Goal: Transaction & Acquisition: Obtain resource

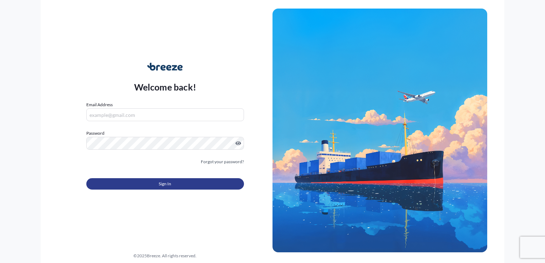
type input "[PERSON_NAME][EMAIL_ADDRESS][DOMAIN_NAME]"
click at [159, 185] on span "Sign In" at bounding box center [165, 183] width 12 height 7
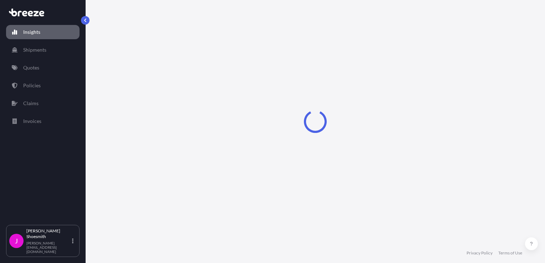
select select "2025"
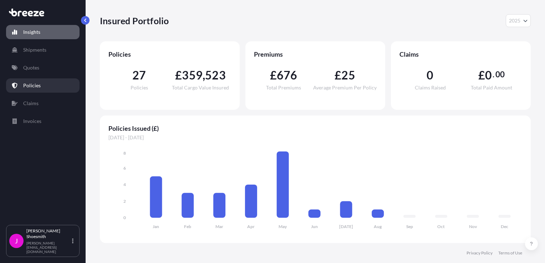
click at [28, 85] on p "Policies" at bounding box center [31, 85] width 17 height 7
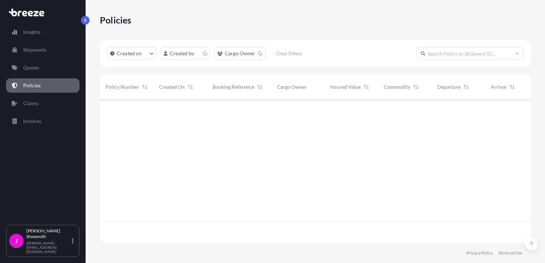
scroll to position [142, 425]
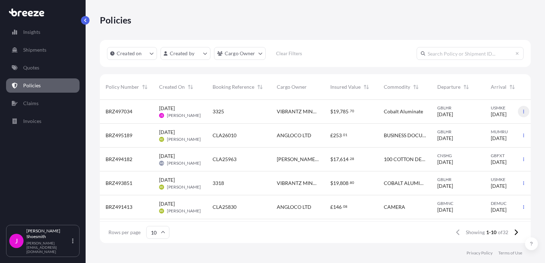
click at [523, 112] on icon "button" at bounding box center [523, 112] width 1 height 4
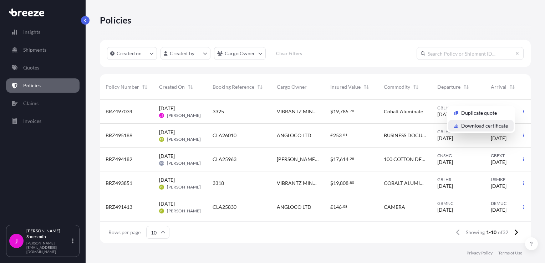
click at [470, 126] on p "Download certificate" at bounding box center [484, 125] width 47 height 7
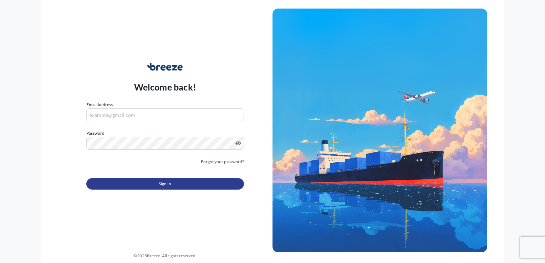
type input "[PERSON_NAME][EMAIL_ADDRESS][DOMAIN_NAME]"
click at [159, 185] on span "Sign In" at bounding box center [165, 183] width 12 height 7
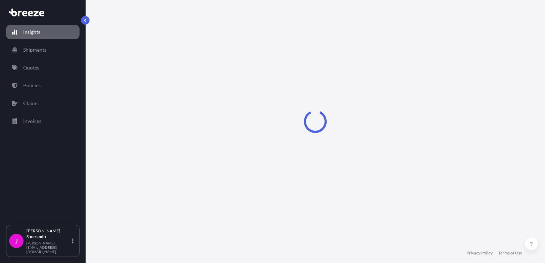
select select "2025"
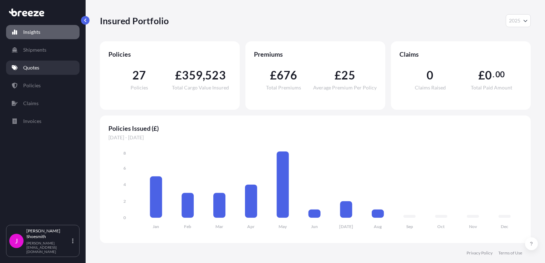
click at [32, 67] on p "Quotes" at bounding box center [31, 67] width 16 height 7
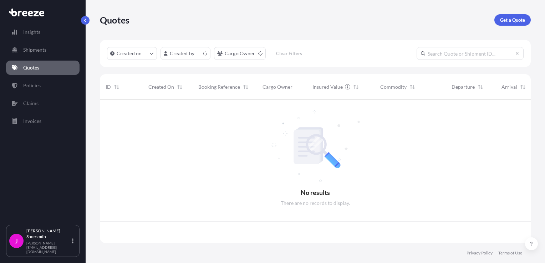
scroll to position [142, 425]
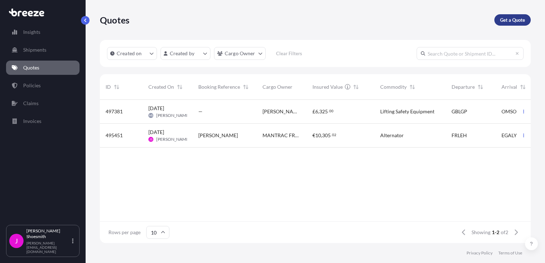
click at [512, 20] on p "Get a Quote" at bounding box center [512, 19] width 25 height 7
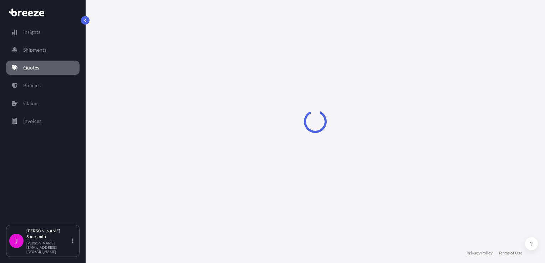
select select "Sea"
select select "1"
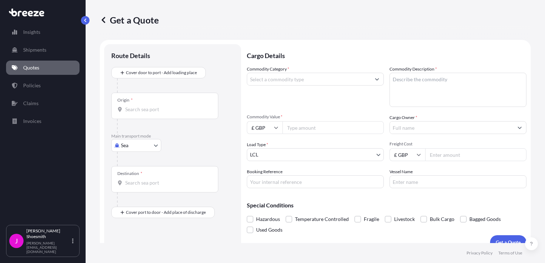
scroll to position [10, 0]
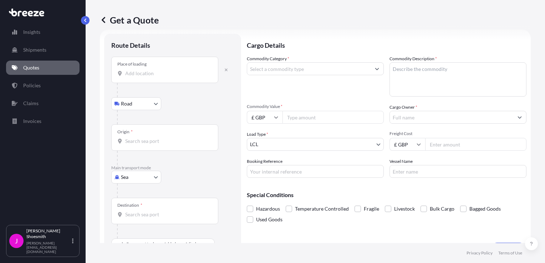
click at [133, 76] on input "Place of loading" at bounding box center [167, 73] width 84 height 7
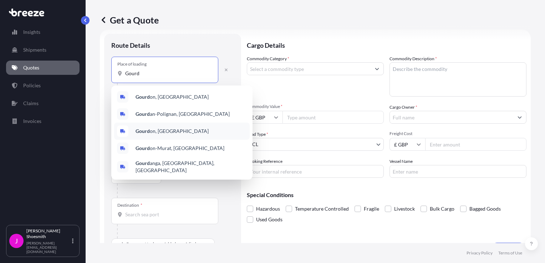
click at [142, 132] on b "Gourd" at bounding box center [143, 131] width 14 height 6
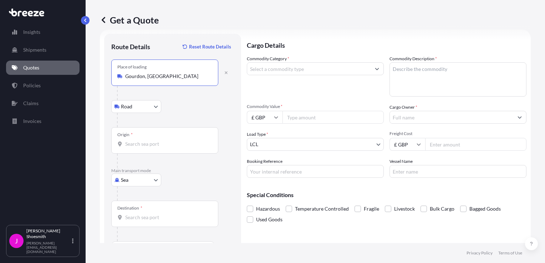
type input "Gourdon, [GEOGRAPHIC_DATA]"
click at [138, 142] on input "Origin *" at bounding box center [167, 144] width 84 height 7
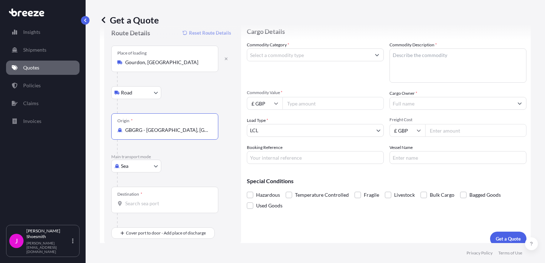
scroll to position [31, 0]
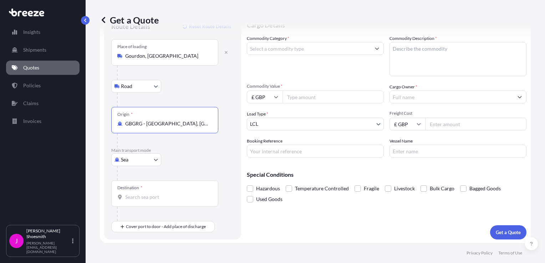
type input "GBGRG - [GEOGRAPHIC_DATA], [GEOGRAPHIC_DATA]"
click at [138, 196] on input "Destination *" at bounding box center [167, 197] width 84 height 7
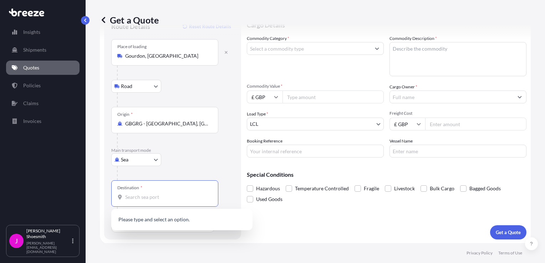
type input "L"
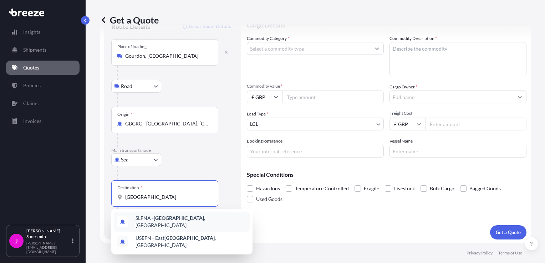
click at [164, 216] on div "SLFNA - [GEOGRAPHIC_DATA] , [GEOGRAPHIC_DATA]" at bounding box center [182, 222] width 136 height 20
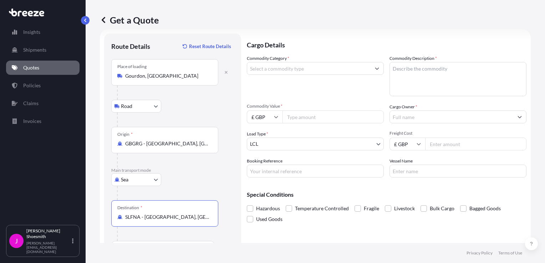
scroll to position [0, 0]
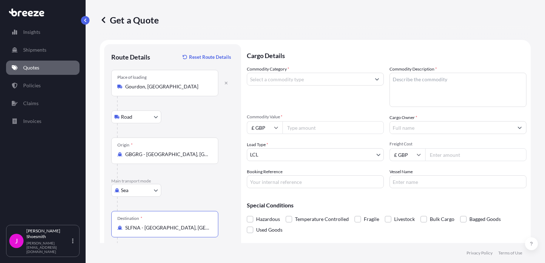
type input "SLFNA - [GEOGRAPHIC_DATA], [GEOGRAPHIC_DATA]"
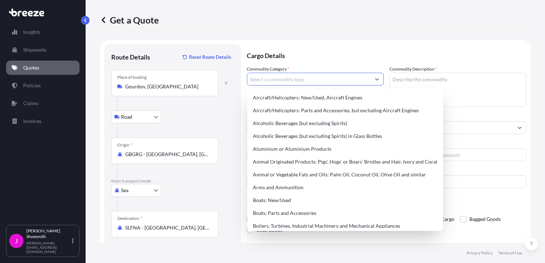
click at [375, 79] on icon "Show suggestions" at bounding box center [377, 79] width 4 height 4
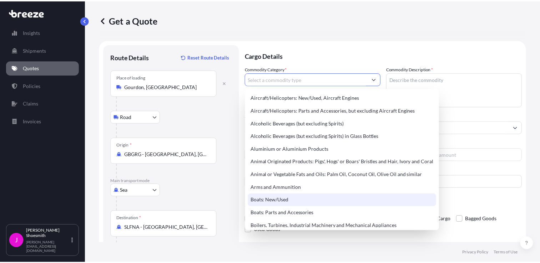
scroll to position [36, 0]
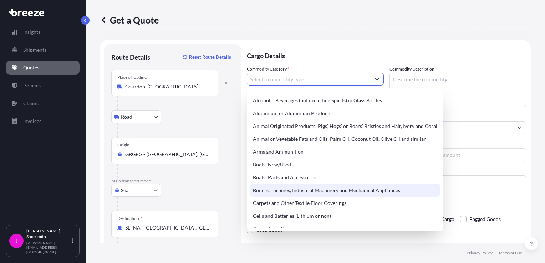
click at [322, 190] on div "Boilers, Turbines, Industrial Machinery and Mechanical Appliances" at bounding box center [345, 190] width 190 height 13
type input "Boilers, Turbines, Industrial Machinery and Mechanical Appliances"
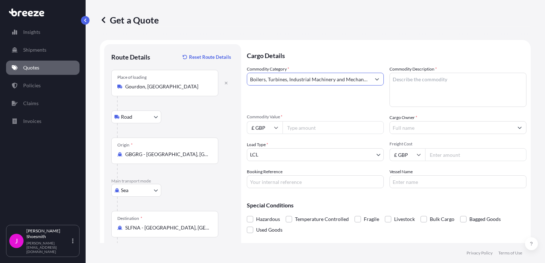
click at [402, 81] on textarea "Commodity Description *" at bounding box center [457, 90] width 137 height 34
type textarea "p"
type textarea "spare parts for generators"
click at [275, 127] on icon at bounding box center [276, 128] width 4 height 4
click at [259, 178] on div "$ USD" at bounding box center [265, 177] width 30 height 14
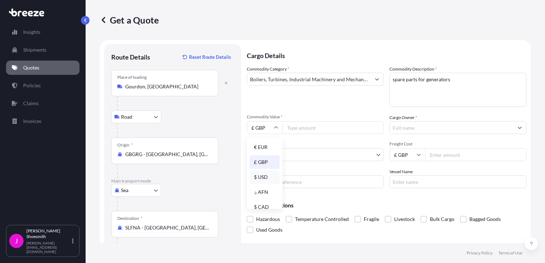
type input "$ USD"
click at [291, 127] on input "Commodity Value *" at bounding box center [332, 127] width 101 height 13
type input "12067.00"
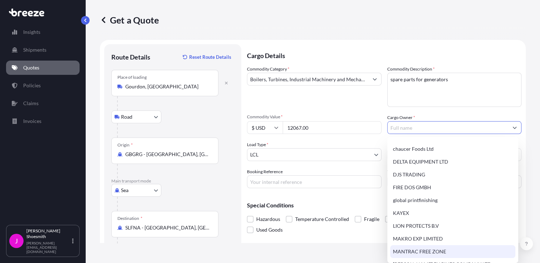
click at [403, 250] on span "MANTRAC FREE ZONE" at bounding box center [419, 251] width 53 height 7
type input "MANTRAC FREE ZONE"
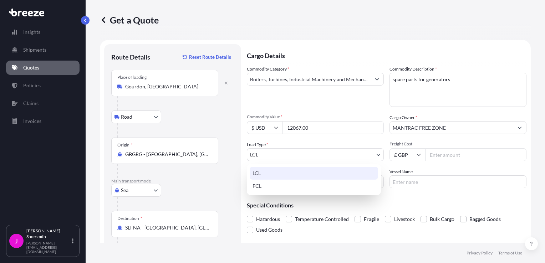
click at [375, 155] on body "Insights Shipments Quotes Policies Claims Invoices J [PERSON_NAME] [PERSON_NAME…" at bounding box center [272, 131] width 545 height 263
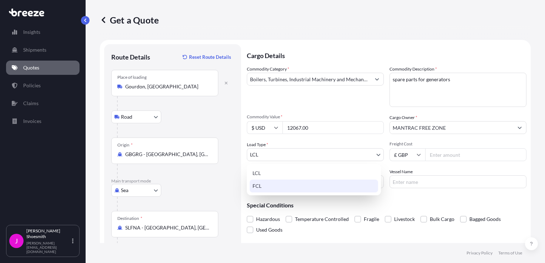
click at [284, 187] on div "FCL" at bounding box center [314, 186] width 128 height 13
select select "2"
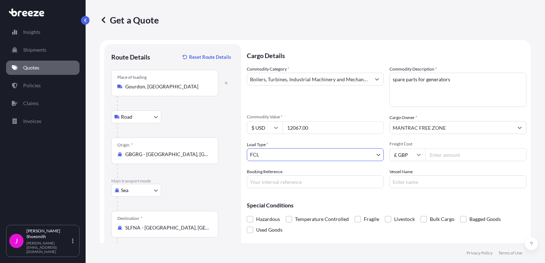
click at [429, 155] on input "Freight Cost" at bounding box center [475, 154] width 101 height 13
type input "4065.00"
click at [274, 183] on input "Booking Reference" at bounding box center [315, 181] width 137 height 13
type input "JGS"
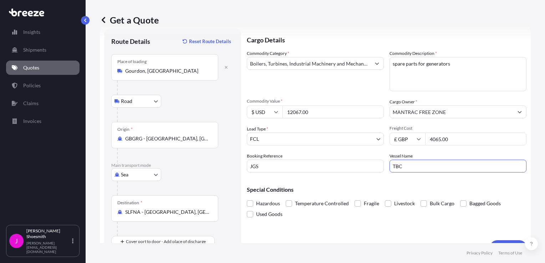
scroll to position [31, 0]
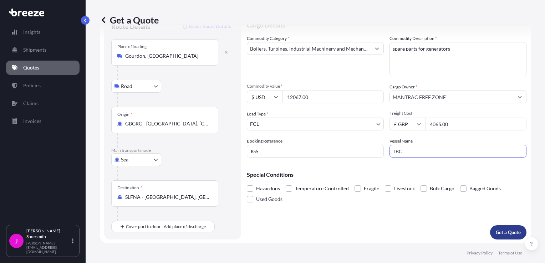
type input "TBC"
click at [504, 233] on p "Get a Quote" at bounding box center [508, 232] width 25 height 7
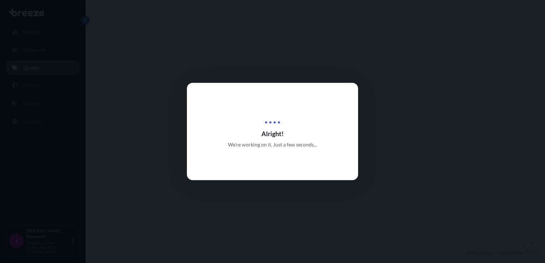
select select "Road"
select select "Sea"
select select "2"
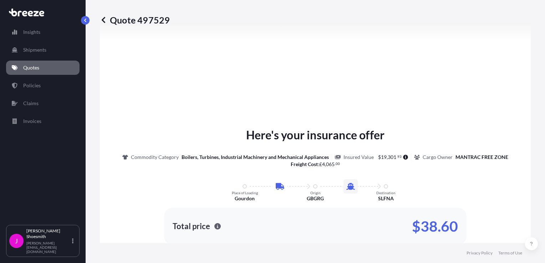
scroll to position [314, 0]
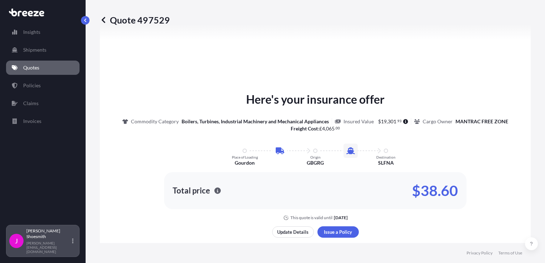
click at [39, 250] on p "[PERSON_NAME][EMAIL_ADDRESS][DOMAIN_NAME]" at bounding box center [48, 247] width 44 height 13
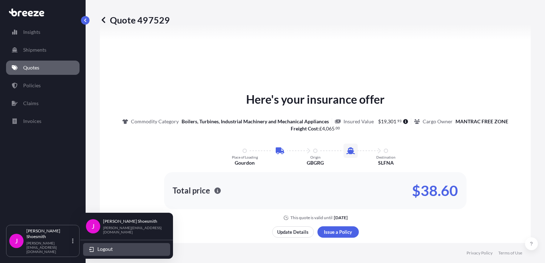
click at [104, 250] on span "Logout" at bounding box center [104, 249] width 15 height 7
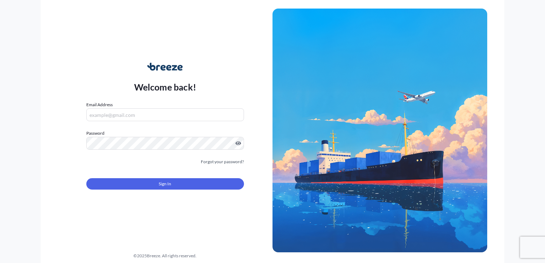
type input "[PERSON_NAME][EMAIL_ADDRESS][DOMAIN_NAME]"
